Goal: Task Accomplishment & Management: Use online tool/utility

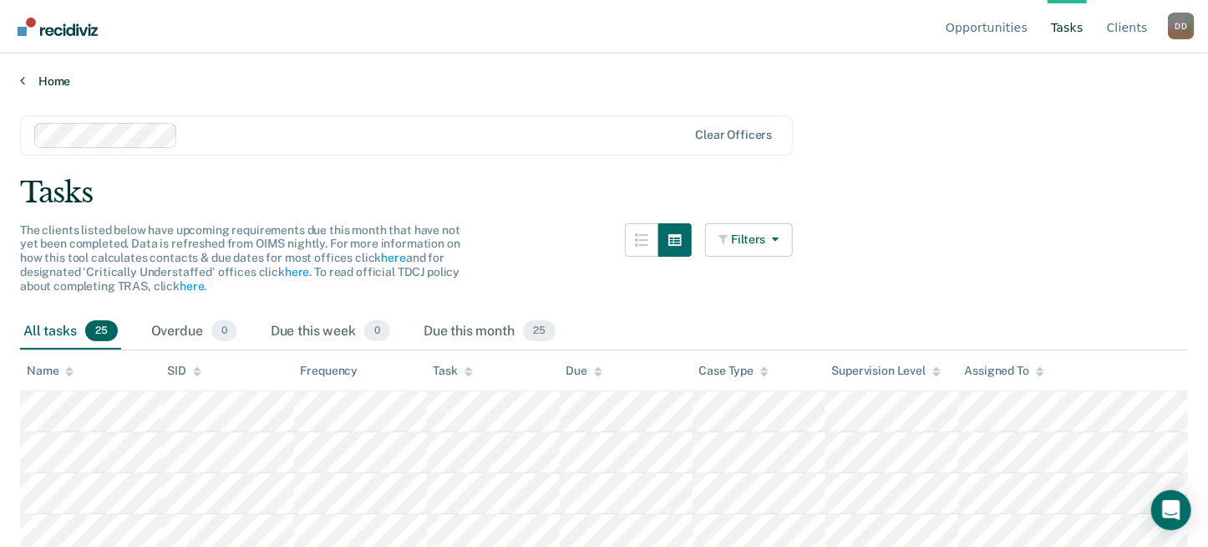
click at [60, 83] on link "Home" at bounding box center [604, 81] width 1168 height 15
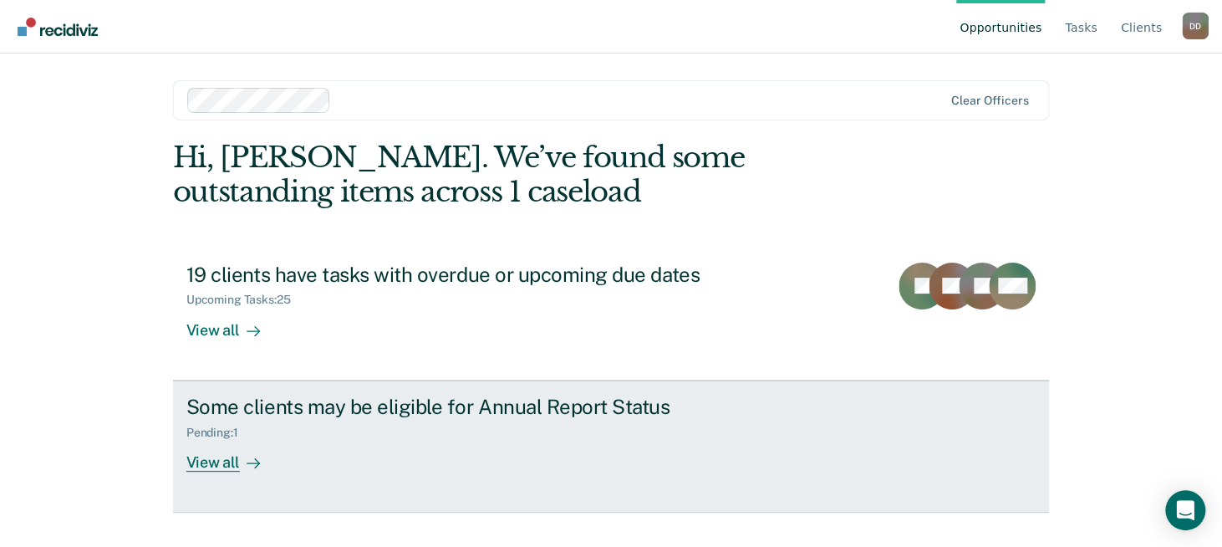
click at [204, 463] on div "View all" at bounding box center [233, 455] width 94 height 33
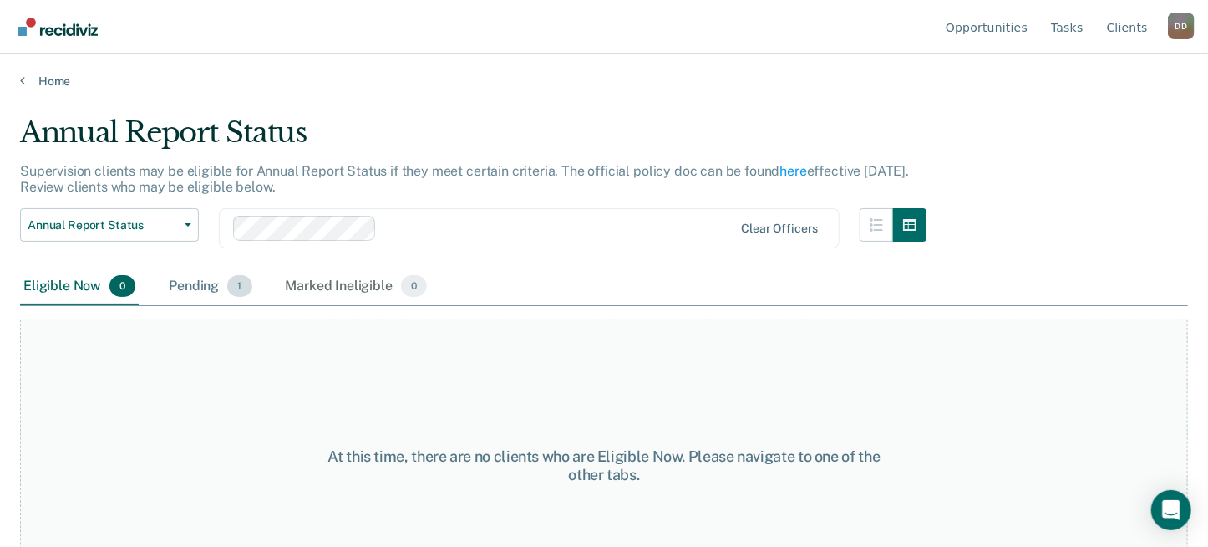
click at [206, 284] on div "Pending 1" at bounding box center [209, 286] width 89 height 37
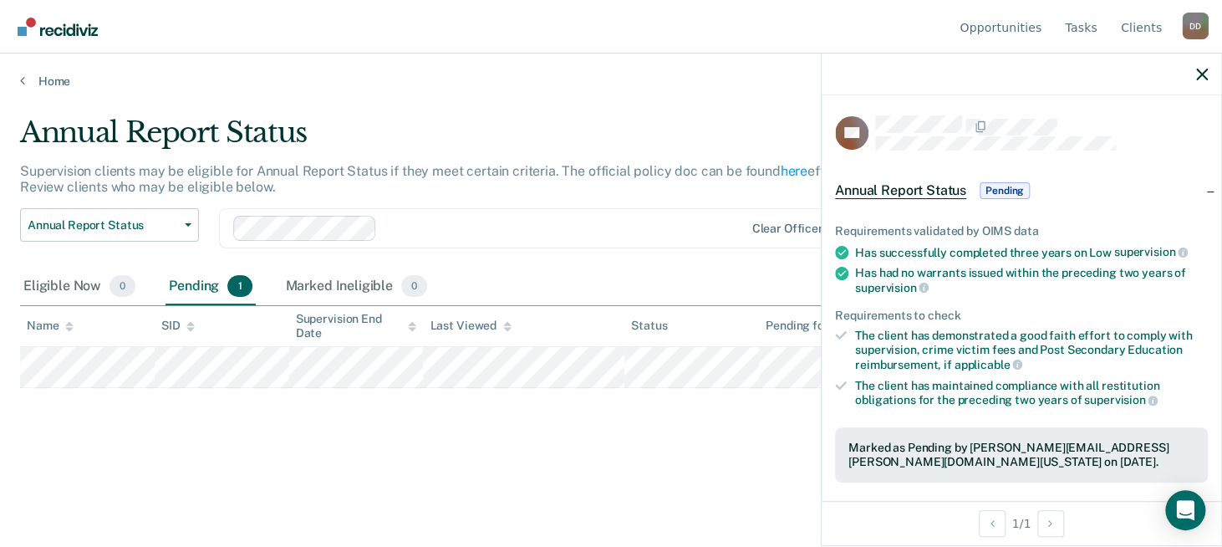
click at [1014, 189] on span "Pending" at bounding box center [1004, 190] width 50 height 17
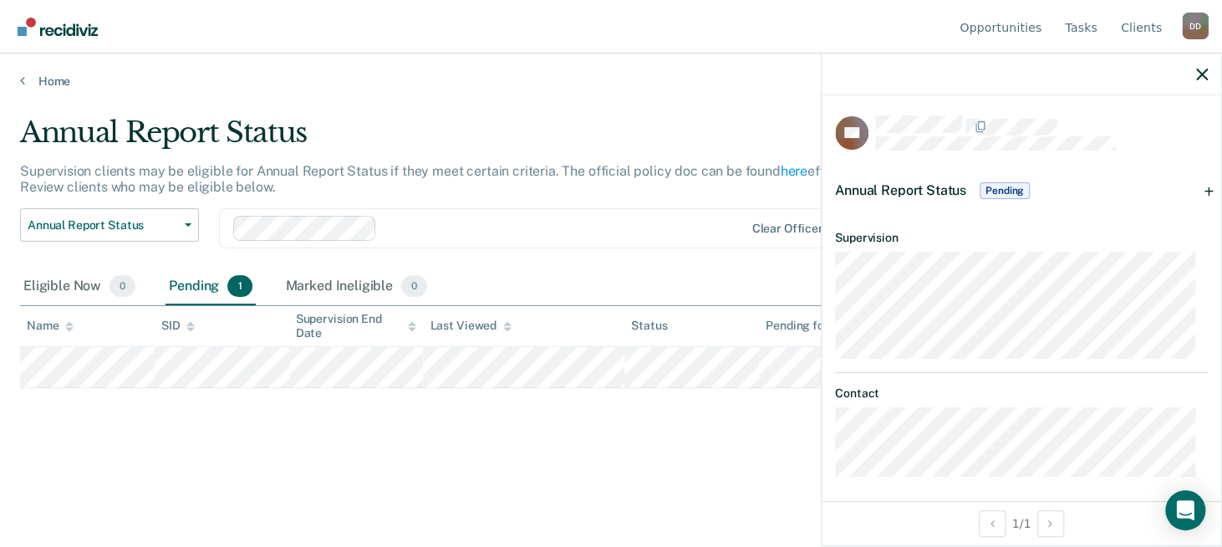
scroll to position [7, 0]
click at [1010, 181] on span "Pending" at bounding box center [1004, 184] width 50 height 17
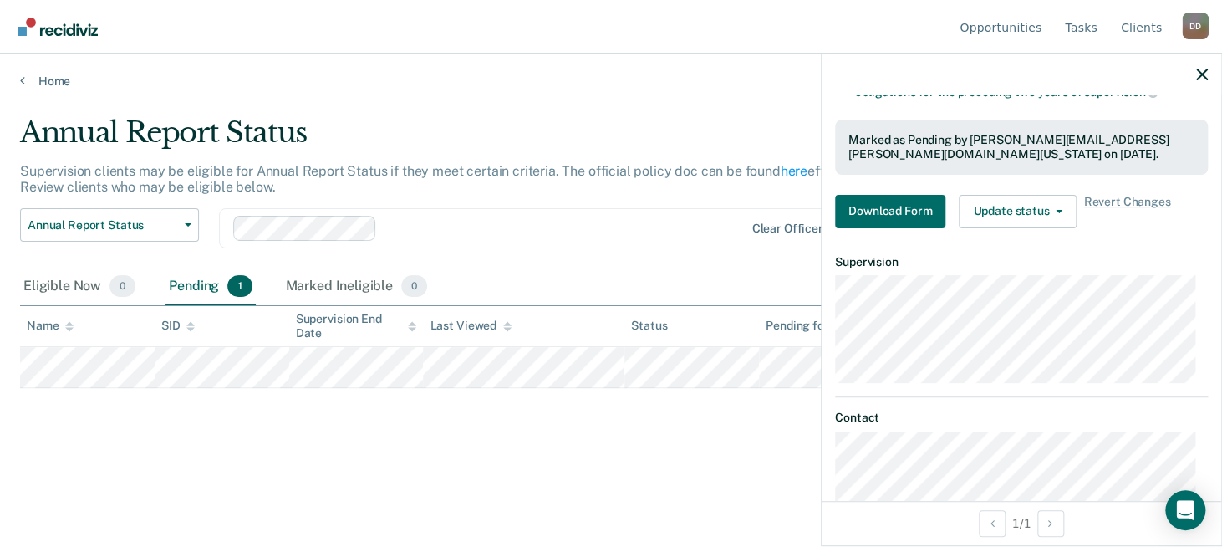
scroll to position [335, 0]
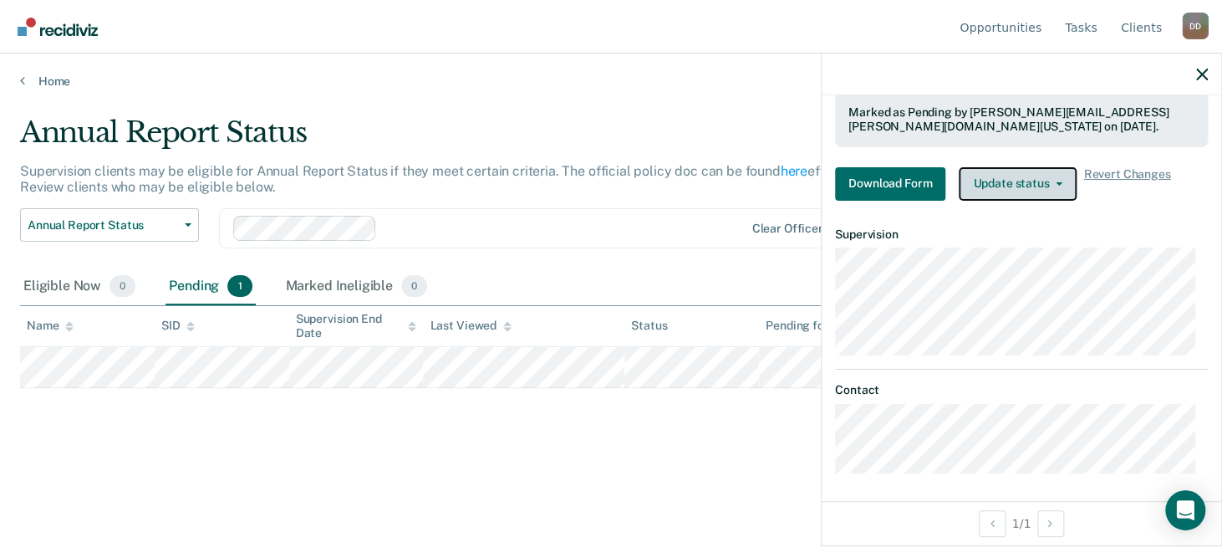
click at [1016, 181] on button "Update status" at bounding box center [1018, 183] width 118 height 33
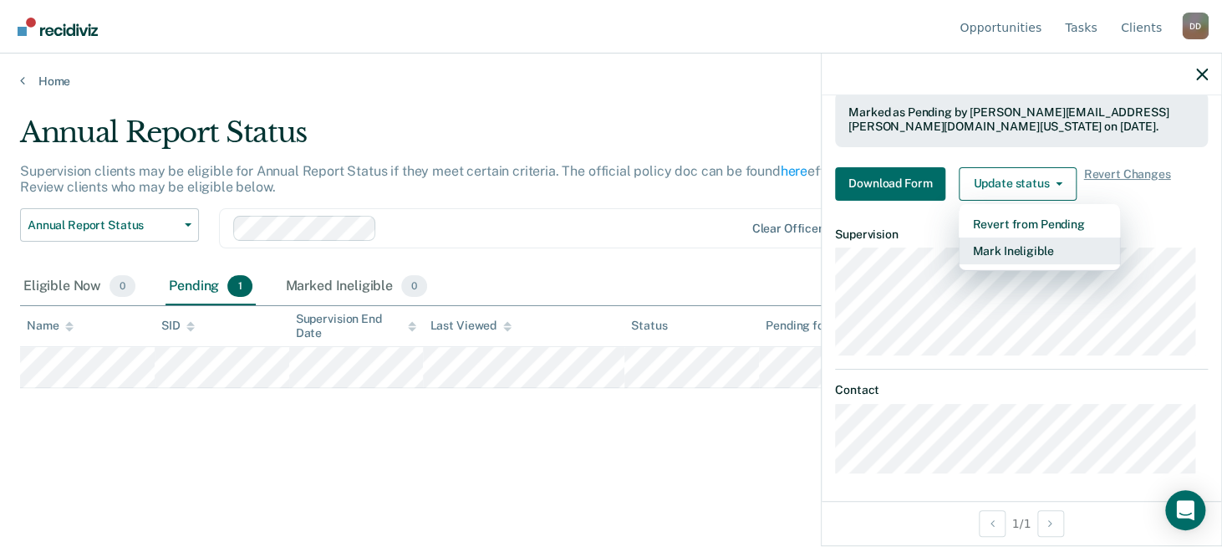
click at [1000, 244] on button "Mark Ineligible" at bounding box center [1039, 250] width 161 height 27
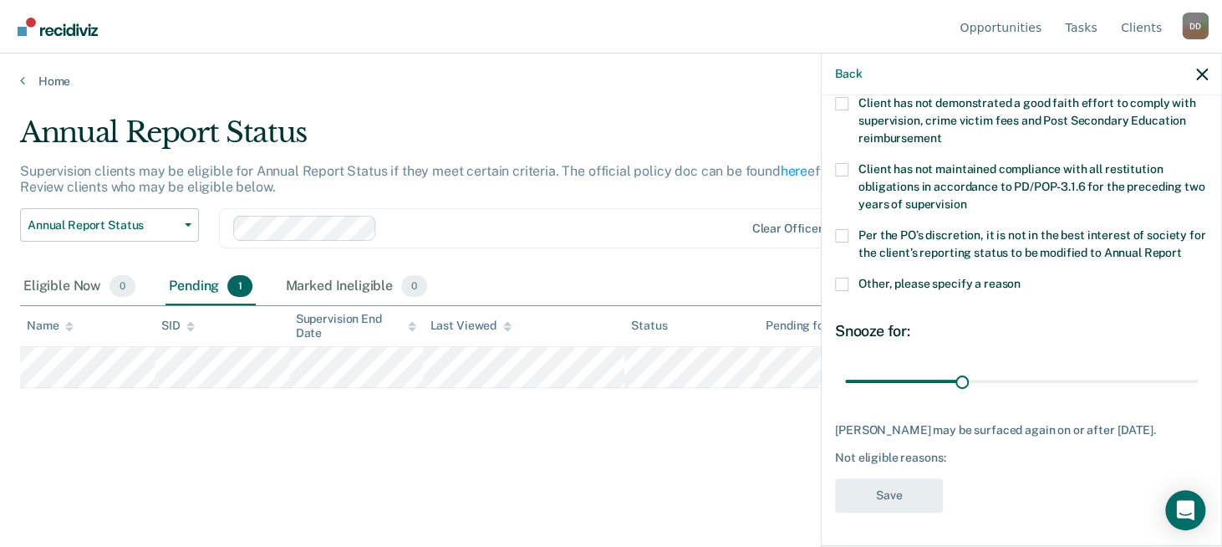
scroll to position [140, 0]
drag, startPoint x: 956, startPoint y: 382, endPoint x: 1207, endPoint y: 410, distance: 252.2
type input "90"
click at [1198, 396] on input "range" at bounding box center [1021, 381] width 353 height 29
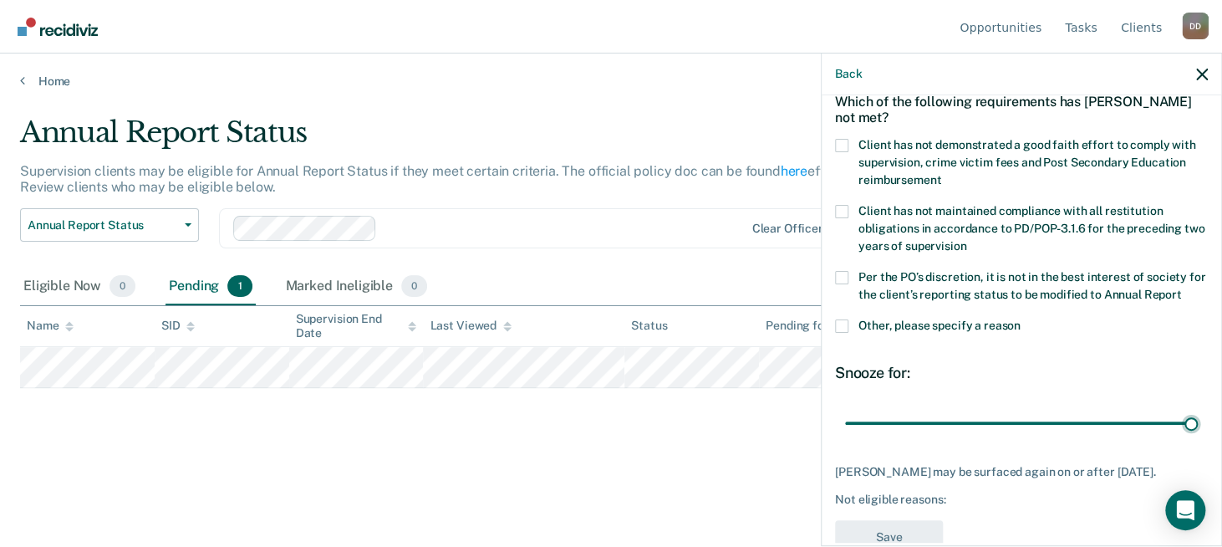
scroll to position [57, 0]
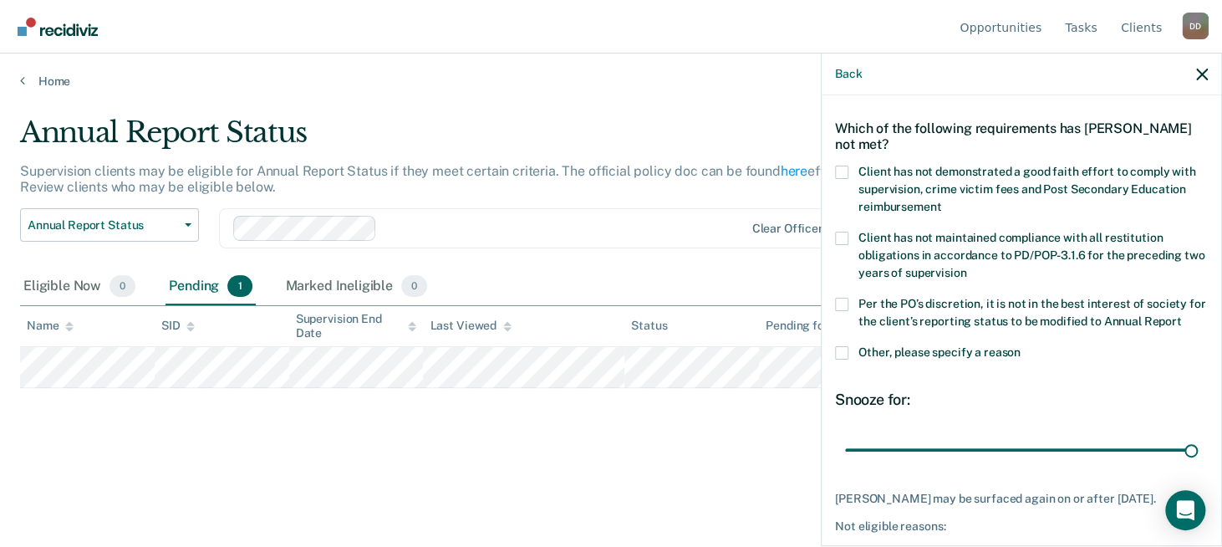
click at [841, 359] on span at bounding box center [841, 352] width 13 height 13
click at [1020, 346] on input "Other, please specify a reason" at bounding box center [1020, 346] width 0 height 0
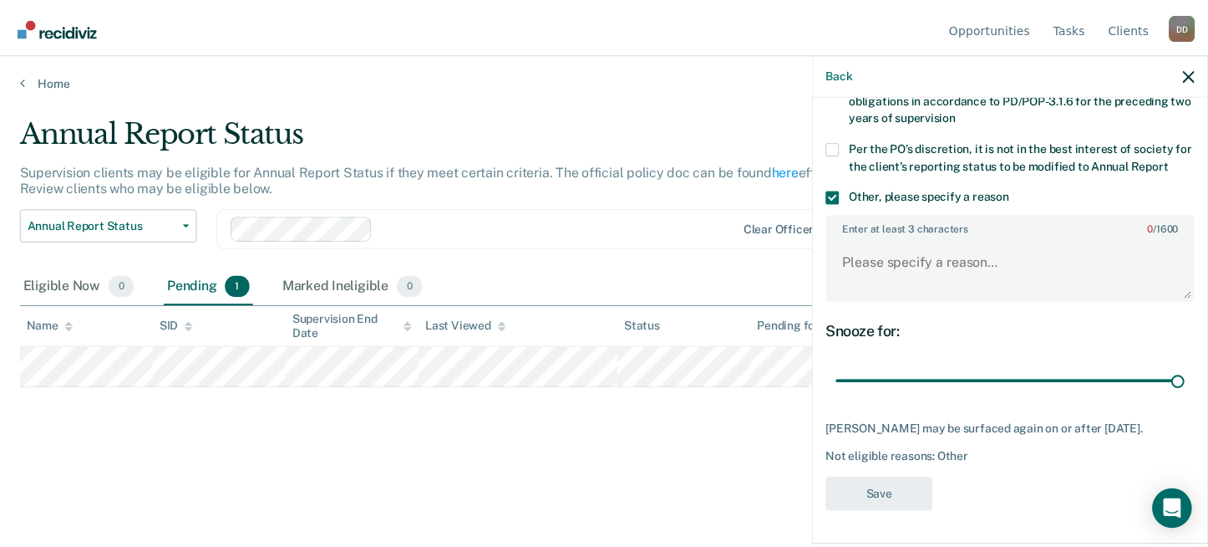
scroll to position [224, 0]
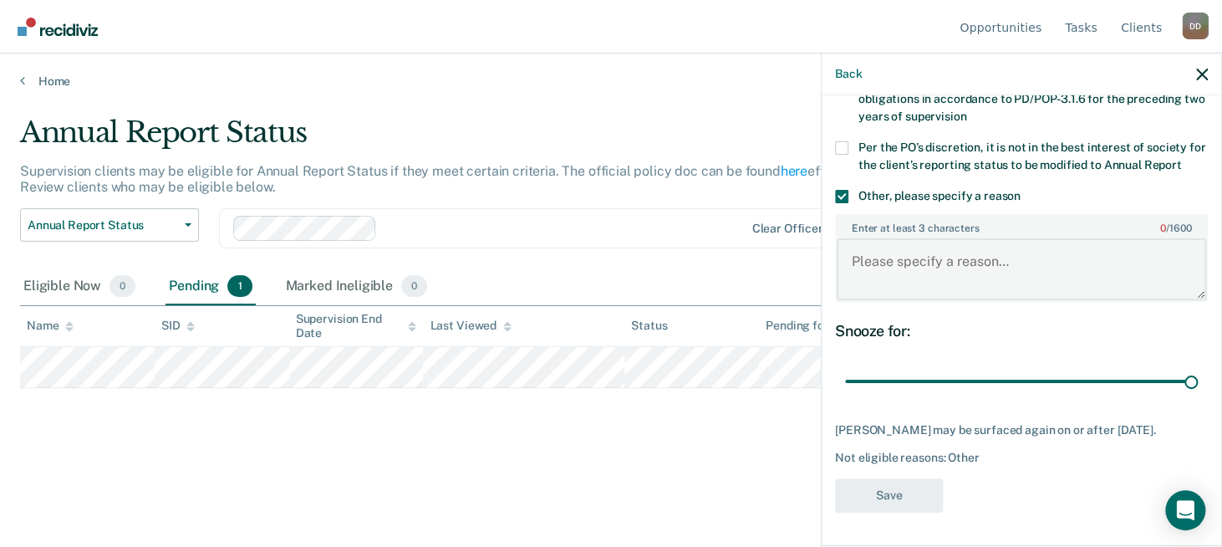
click at [910, 272] on textarea "Enter at least 3 characters 0 / 1600" at bounding box center [1021, 269] width 369 height 62
type textarea "Caseload"
click at [885, 494] on button "Save" at bounding box center [889, 495] width 108 height 34
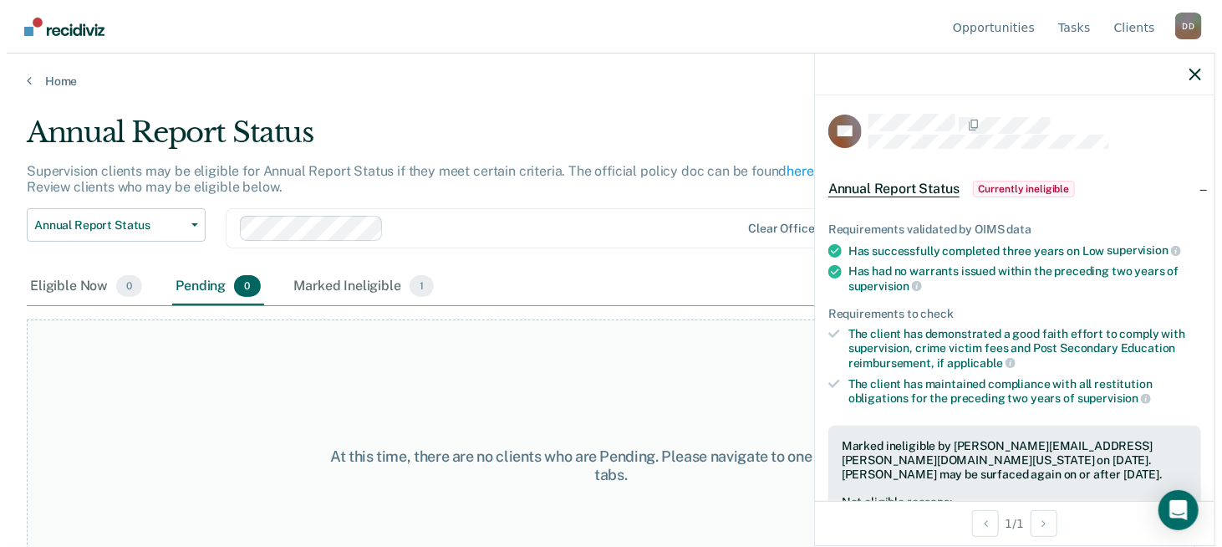
scroll to position [0, 0]
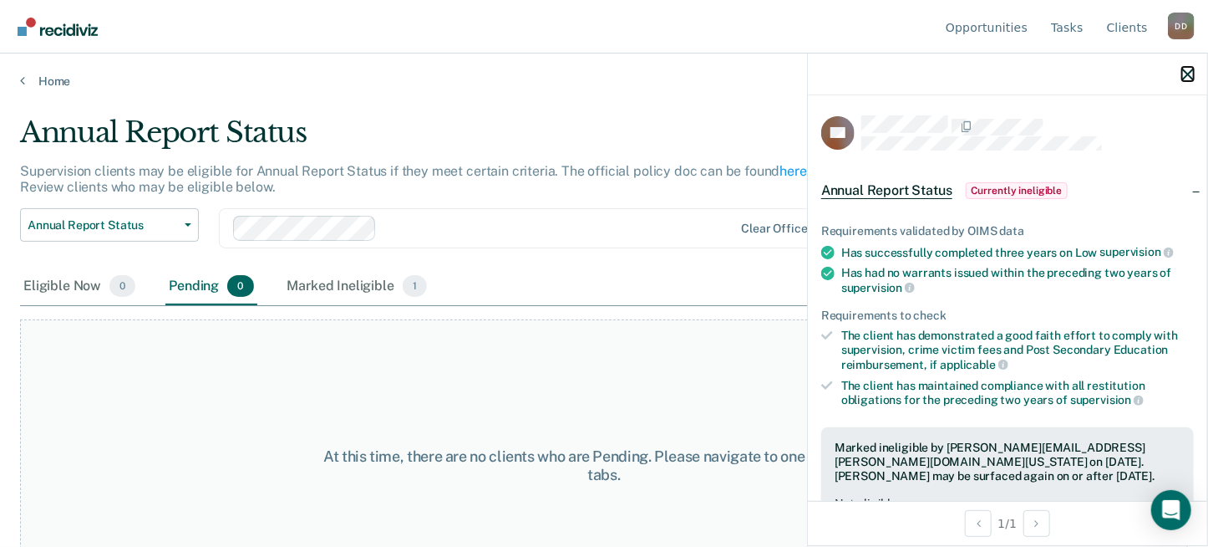
click at [1187, 74] on icon "button" at bounding box center [1189, 75] width 12 height 12
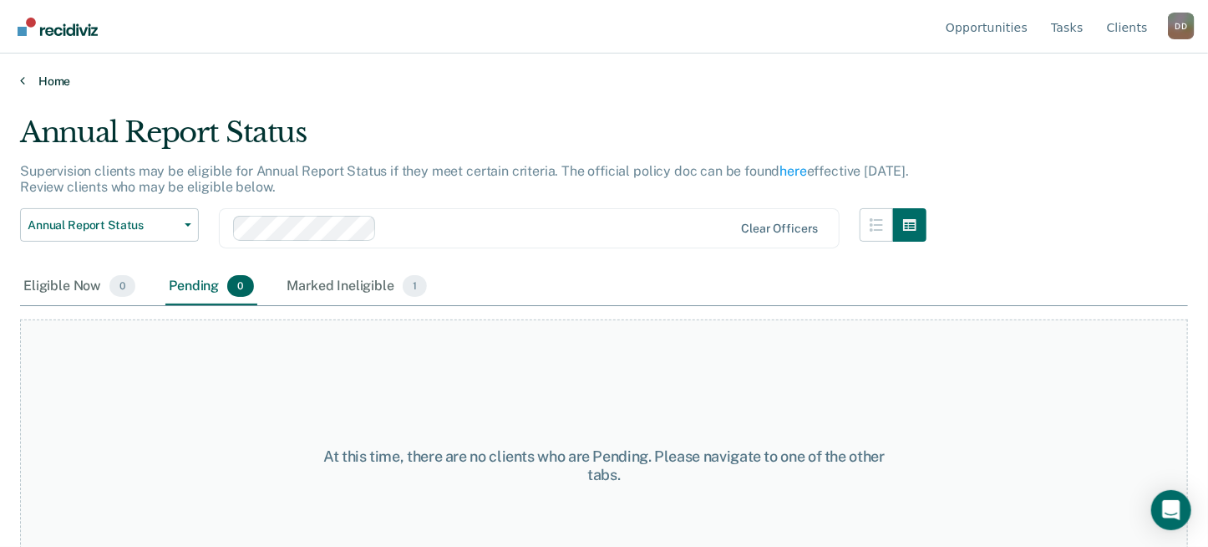
click at [51, 81] on link "Home" at bounding box center [604, 81] width 1168 height 15
